Goal: Information Seeking & Learning: Learn about a topic

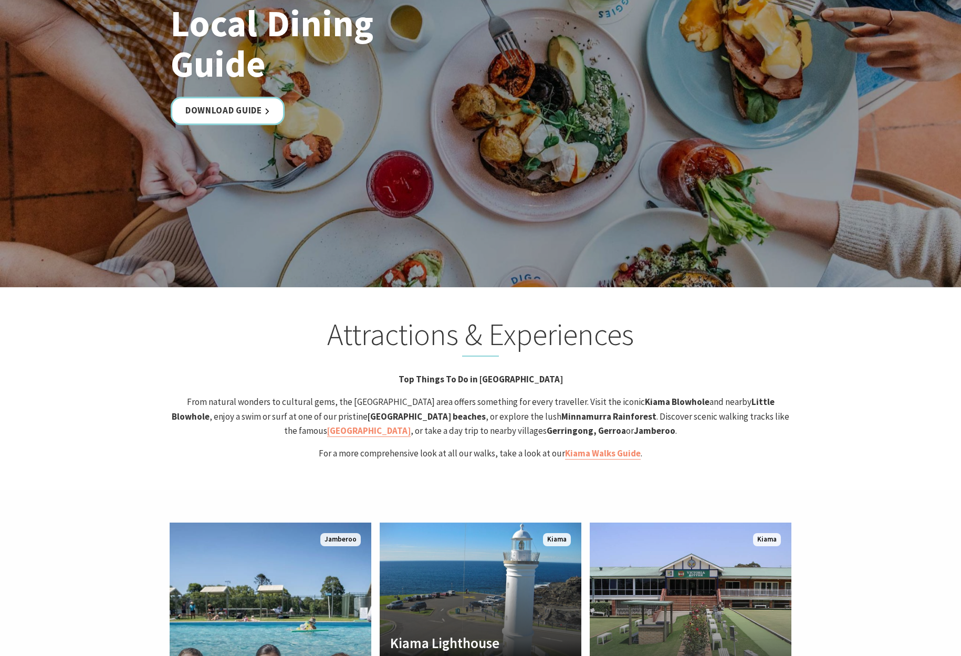
scroll to position [2115, 0]
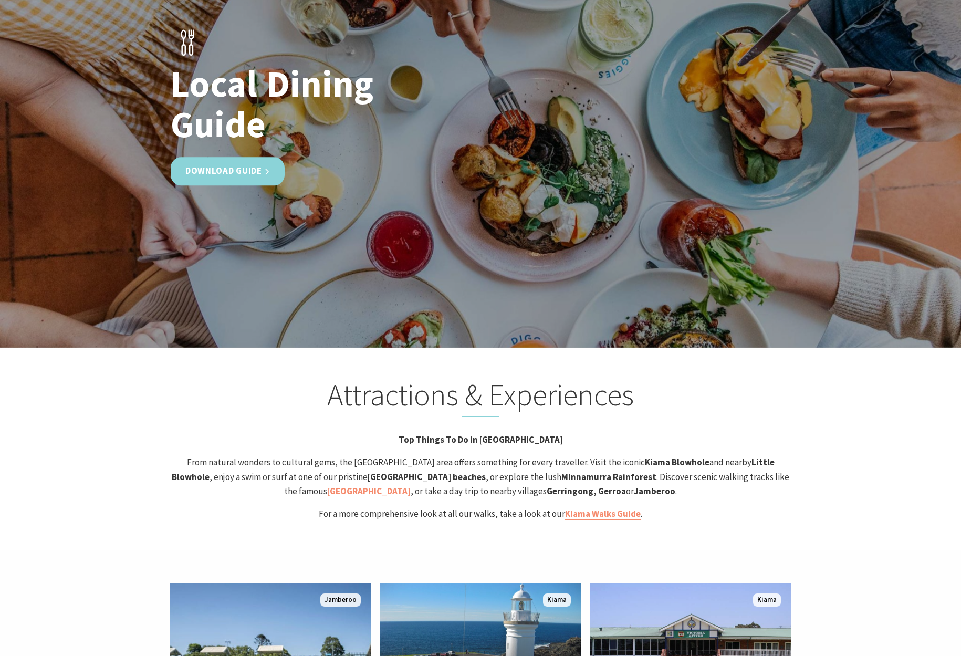
click at [192, 158] on link "Download Guide" at bounding box center [228, 172] width 114 height 28
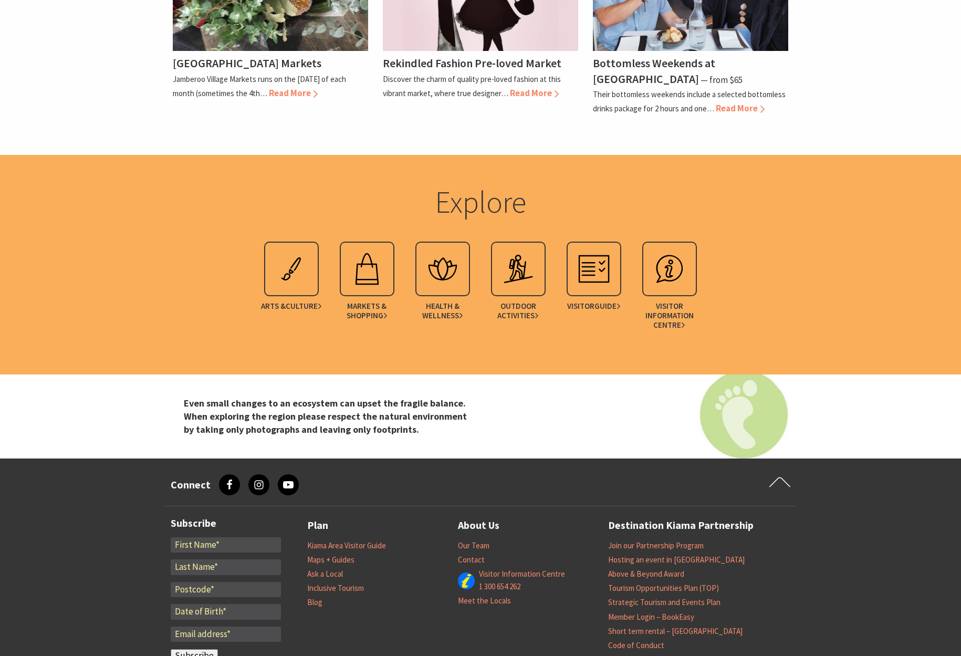
scroll to position [2168, 0]
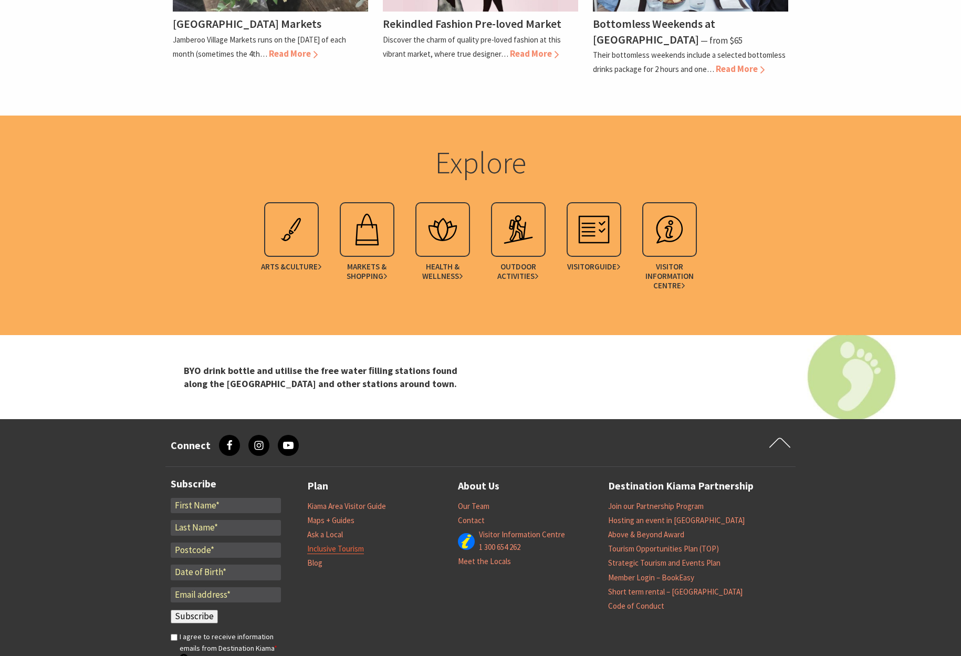
click at [345, 544] on link "Inclusive Tourism" at bounding box center [335, 549] width 57 height 11
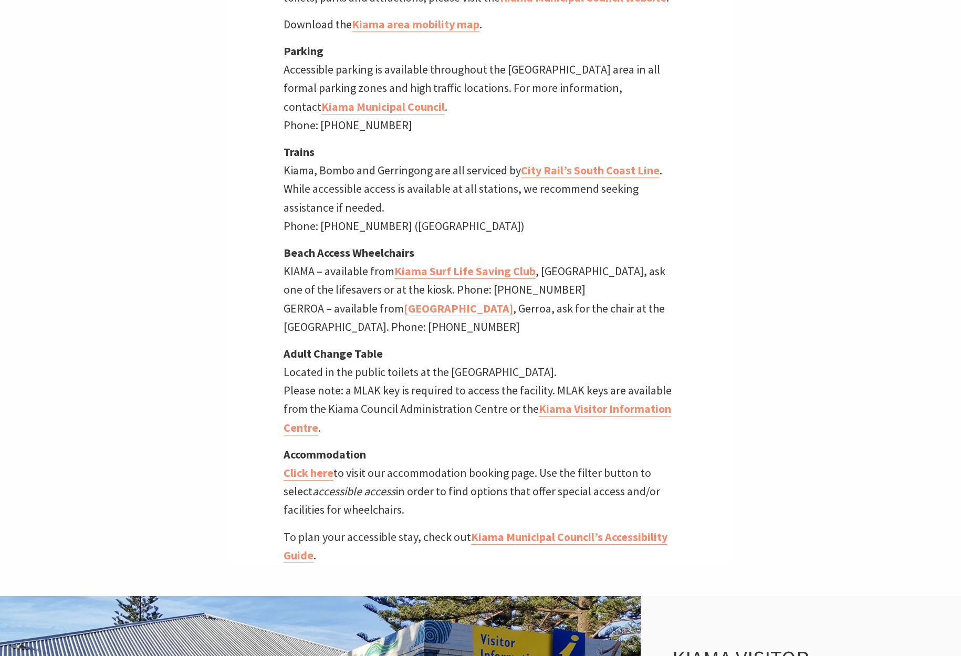
scroll to position [611, 0]
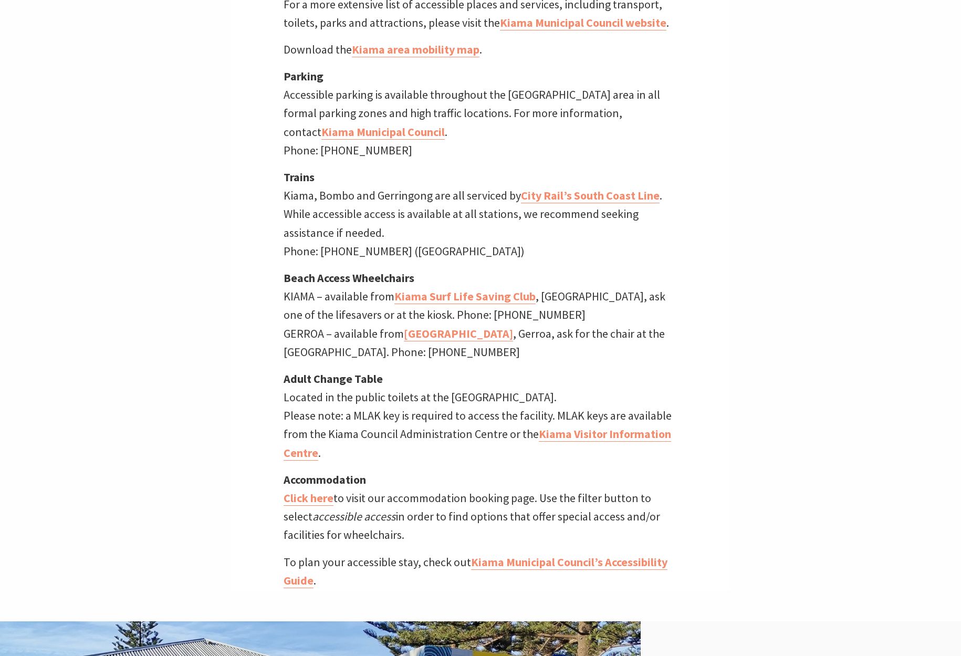
click at [138, 484] on div "Home Explore Plan Inclusive Tourism Inclusive Tourism Inclusive Tourism The Kia…" at bounding box center [480, 13] width 961 height 1248
click at [304, 498] on link "Click here" at bounding box center [309, 498] width 50 height 15
click at [308, 497] on link "Click here" at bounding box center [309, 498] width 50 height 15
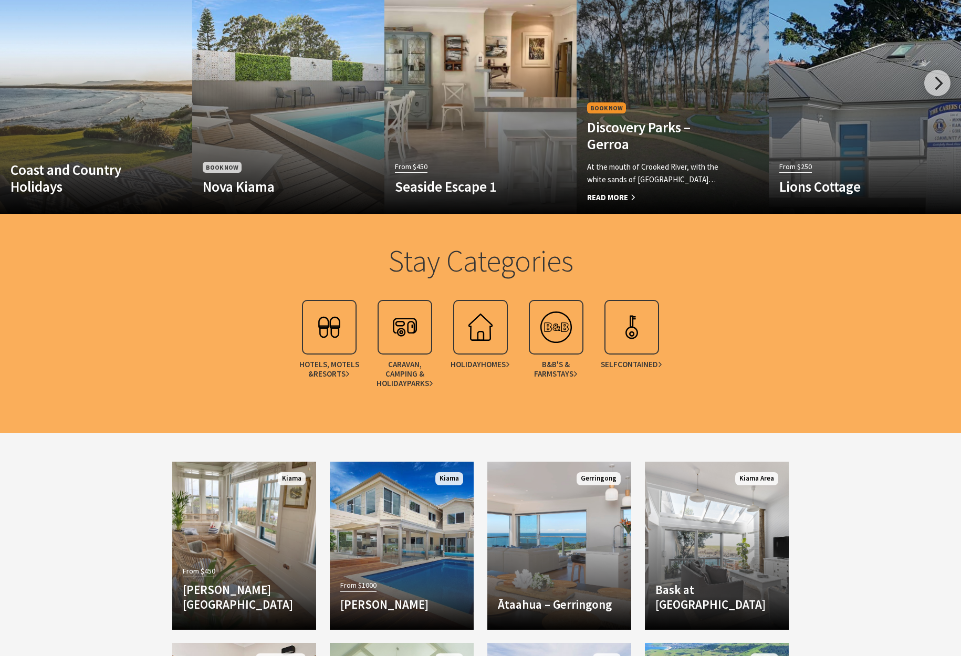
scroll to position [905, 0]
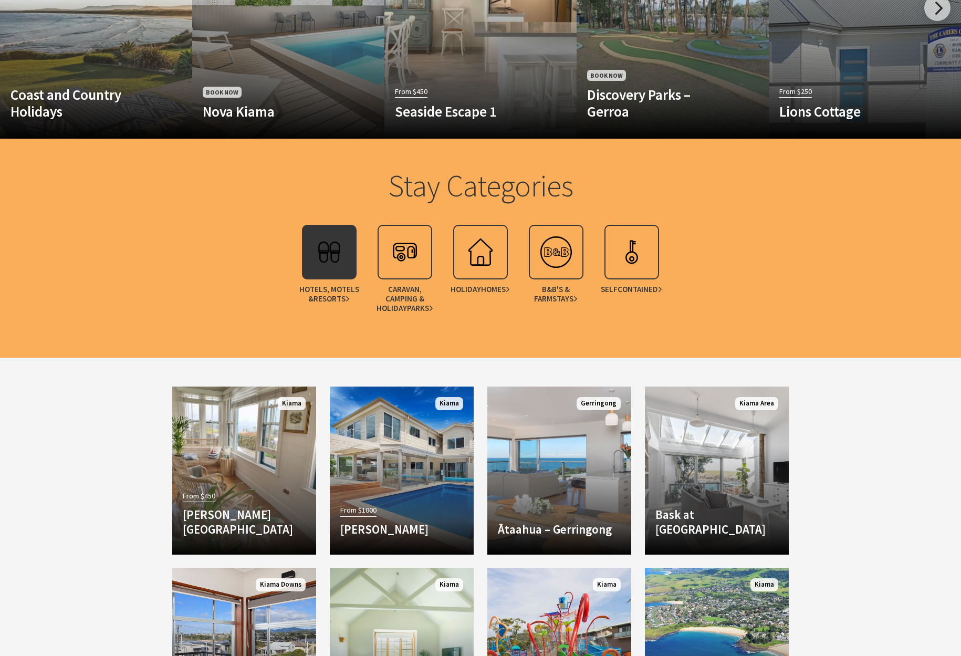
click at [360, 256] on link "Hotels, Motels & Resorts" at bounding box center [330, 272] width 76 height 94
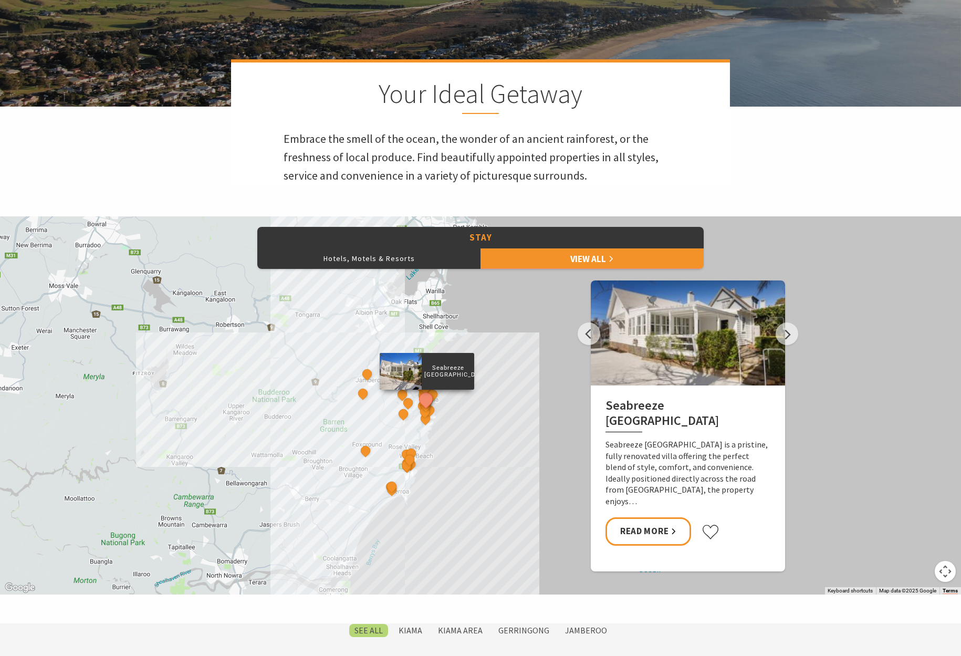
scroll to position [387, 0]
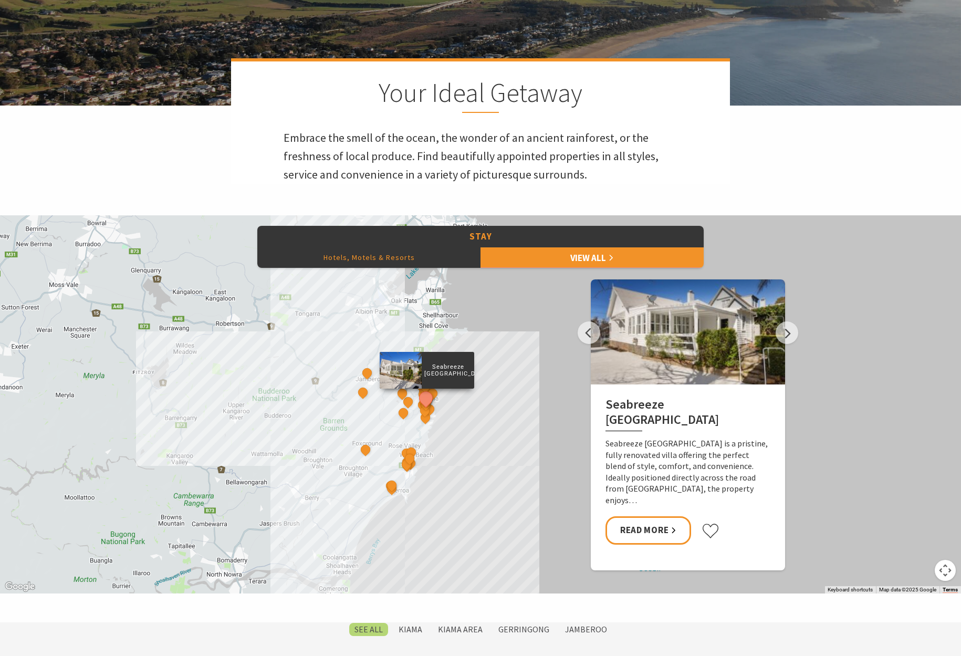
click at [411, 262] on button "Hotels, Motels & Resorts" at bounding box center [368, 257] width 223 height 21
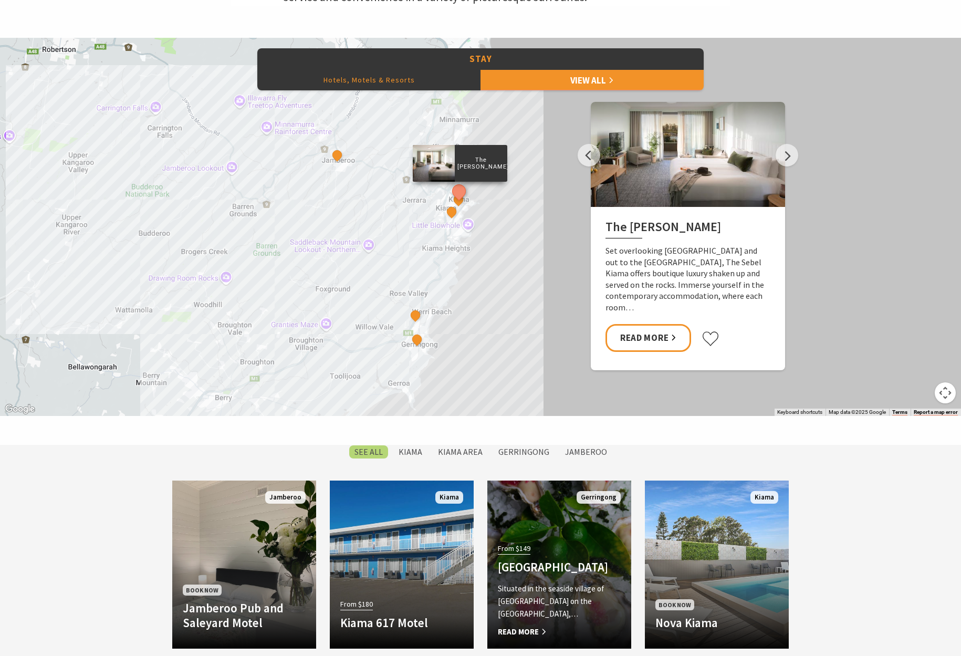
scroll to position [510, 0]
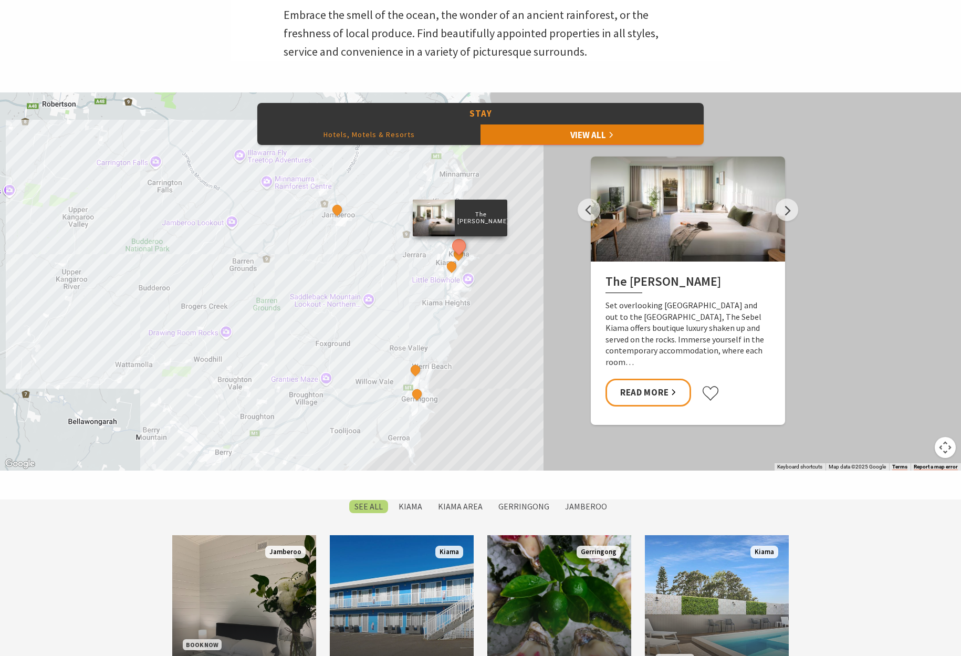
click at [599, 135] on link "View All" at bounding box center [592, 134] width 223 height 21
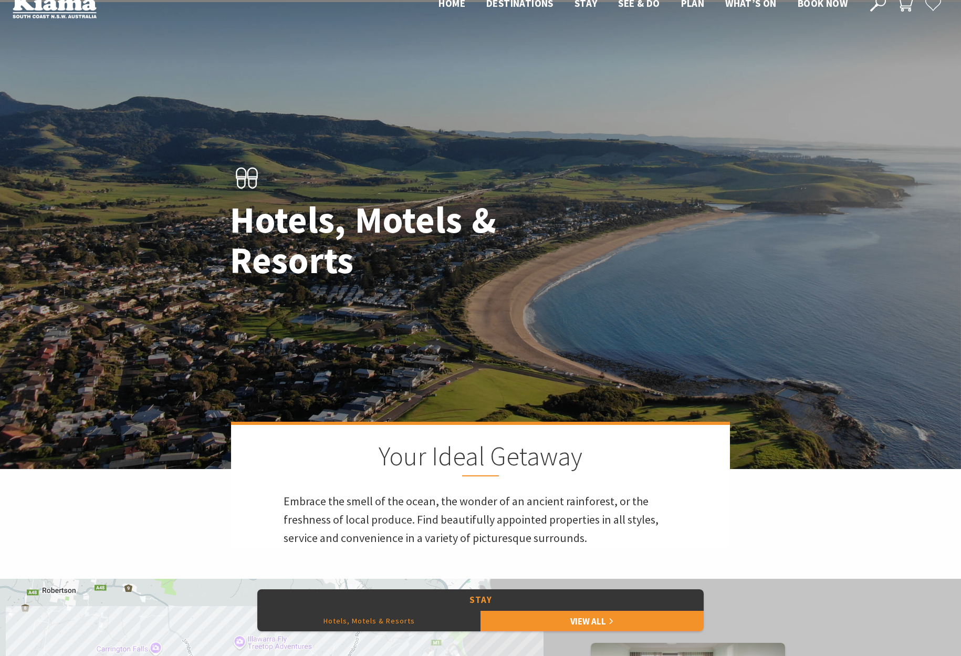
scroll to position [2, 0]
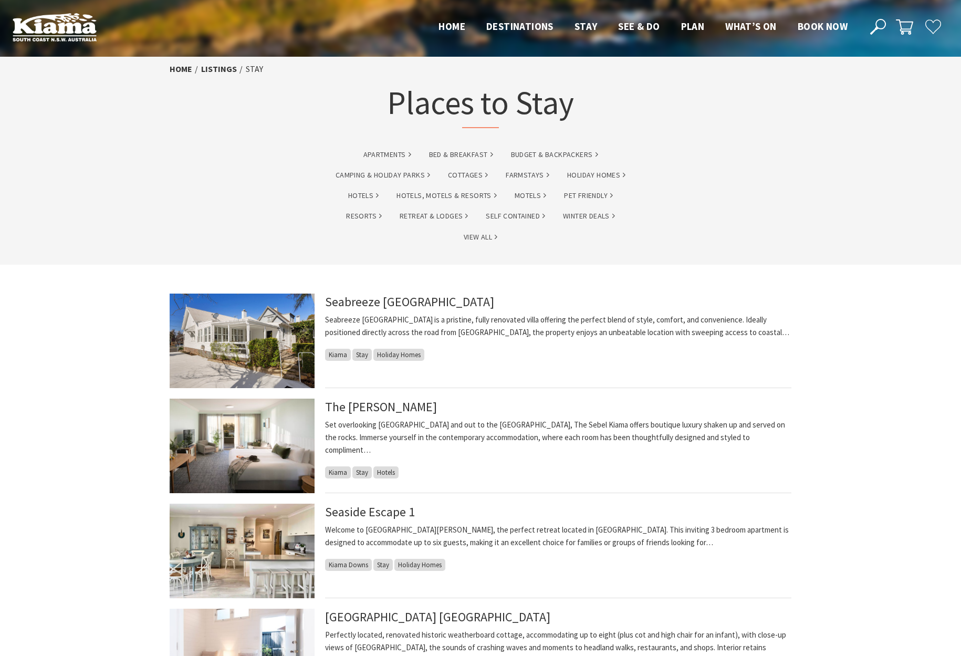
drag, startPoint x: 89, startPoint y: 240, endPoint x: 88, endPoint y: 227, distance: 13.2
click at [89, 240] on section "Home listings Stay Places to Stay Apartments Bed & Breakfast Budget & backpacke…" at bounding box center [480, 161] width 961 height 208
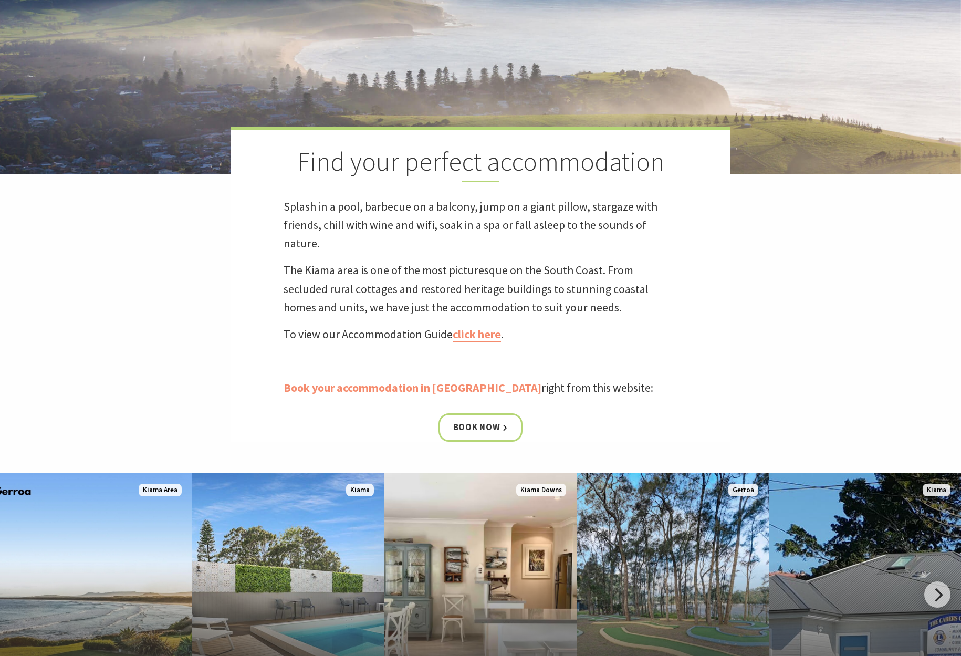
scroll to position [313, 0]
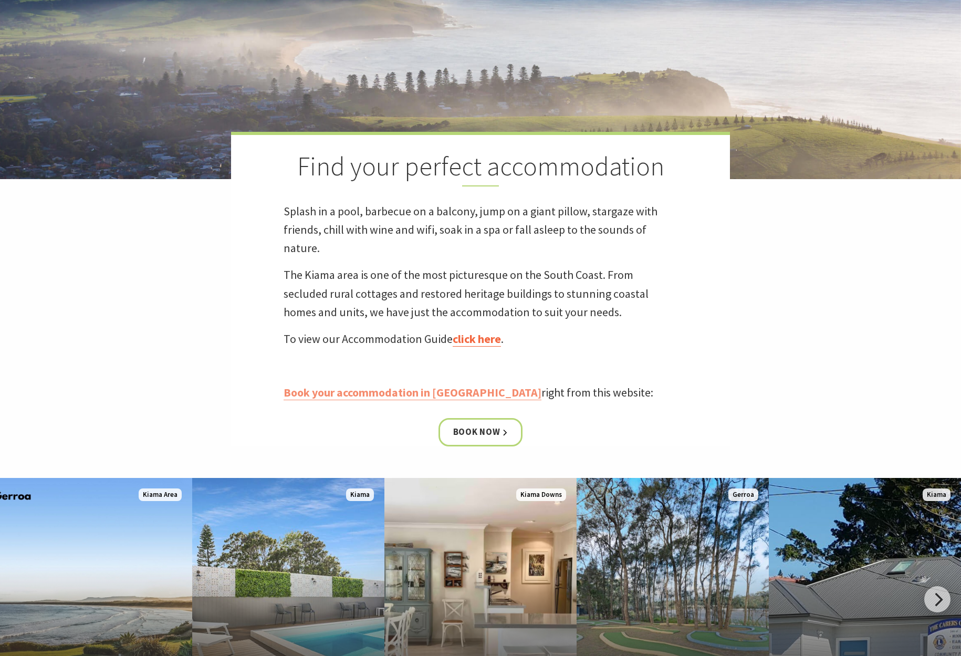
click at [490, 336] on link "click here" at bounding box center [477, 338] width 48 height 15
